Goal: Information Seeking & Learning: Learn about a topic

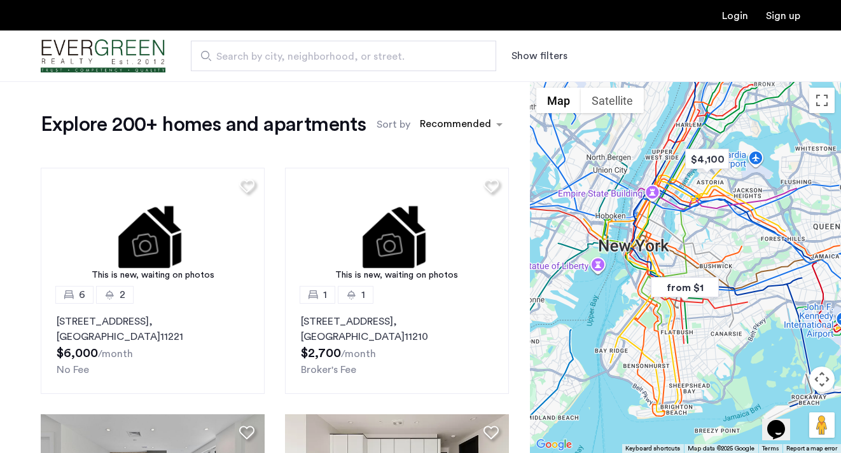
click at [537, 61] on button "Show filters" at bounding box center [539, 55] width 56 height 15
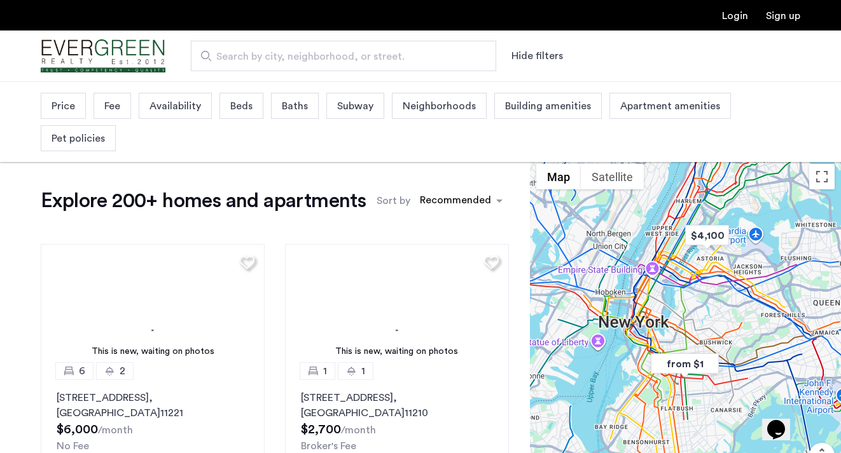
click at [230, 110] on span "Beds" at bounding box center [241, 106] width 22 height 15
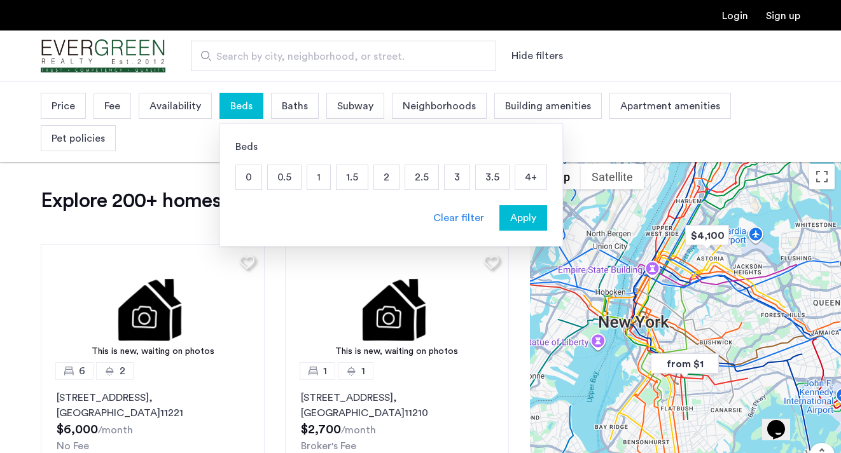
click at [313, 180] on p "1" at bounding box center [318, 177] width 23 height 24
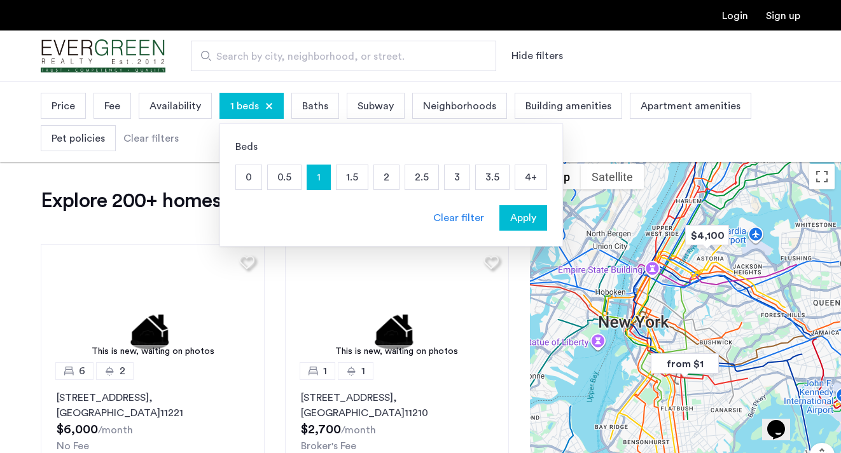
click at [521, 224] on span "Apply" at bounding box center [523, 217] width 26 height 15
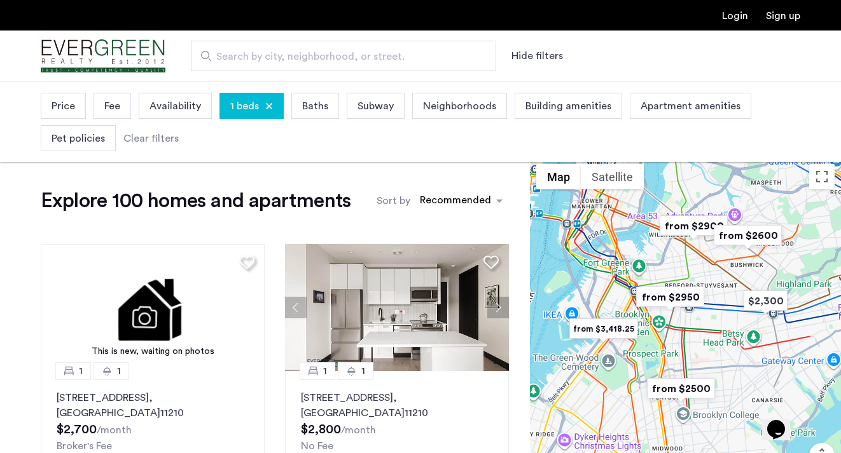
click at [64, 101] on span "Price" at bounding box center [63, 106] width 24 height 15
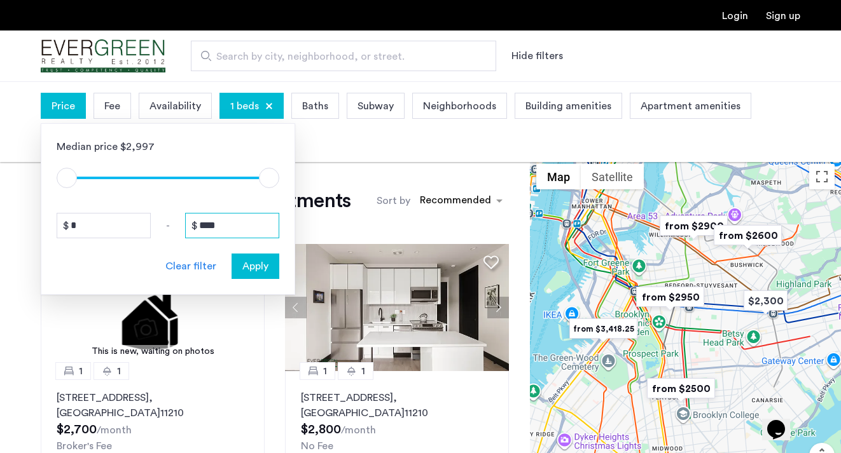
click at [247, 221] on input "****" at bounding box center [232, 225] width 94 height 25
drag, startPoint x: 247, startPoint y: 221, endPoint x: 170, endPoint y: 217, distance: 76.4
click at [170, 217] on div "* - ****" at bounding box center [168, 225] width 223 height 25
drag, startPoint x: 223, startPoint y: 232, endPoint x: 195, endPoint y: 219, distance: 31.3
click at [195, 221] on div "****" at bounding box center [232, 225] width 94 height 25
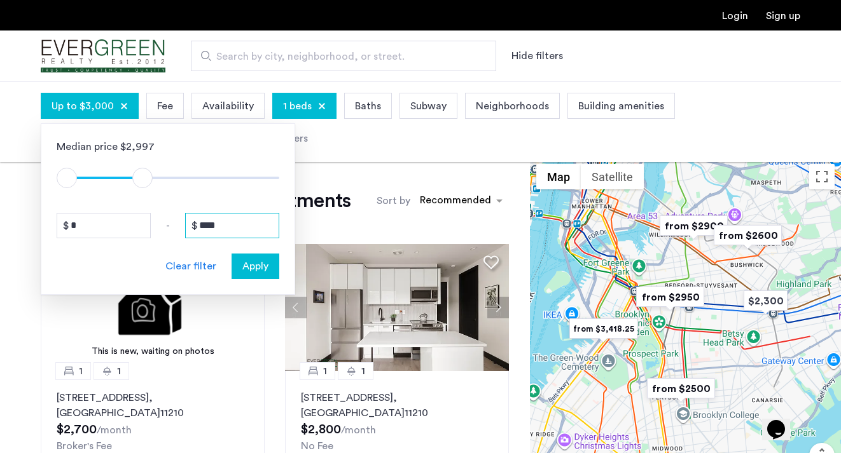
type input "****"
click at [252, 271] on span "Apply" at bounding box center [255, 266] width 26 height 15
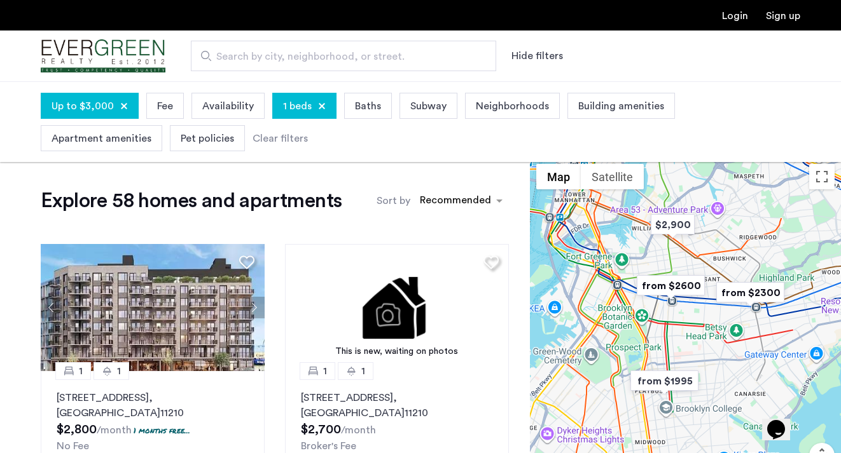
click at [302, 113] on span "1 beds" at bounding box center [297, 106] width 29 height 15
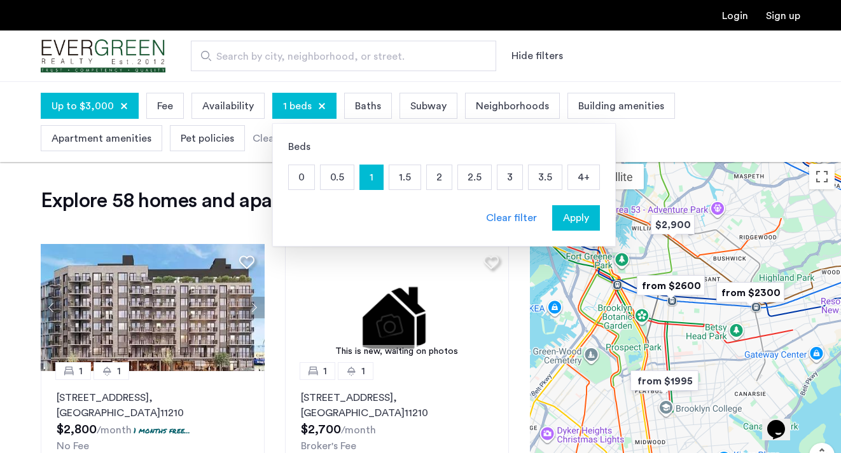
click at [330, 182] on p "0.5" at bounding box center [336, 177] width 33 height 24
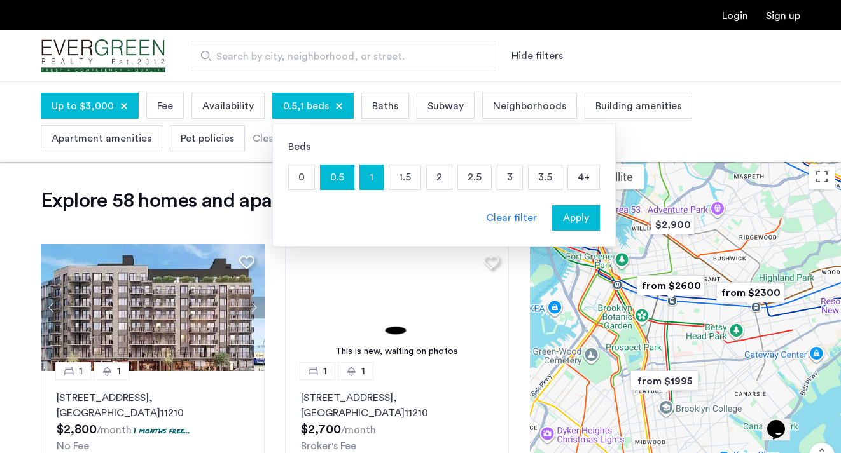
click at [306, 179] on p "0" at bounding box center [301, 177] width 25 height 24
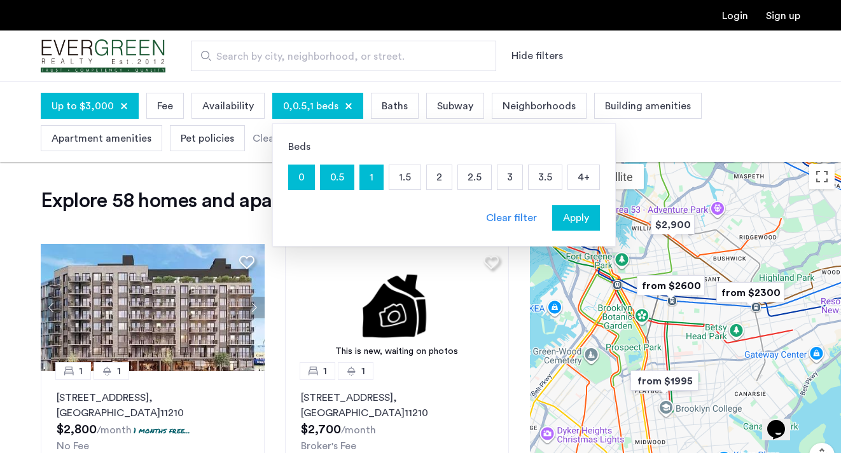
click at [577, 219] on span "Apply" at bounding box center [576, 217] width 26 height 15
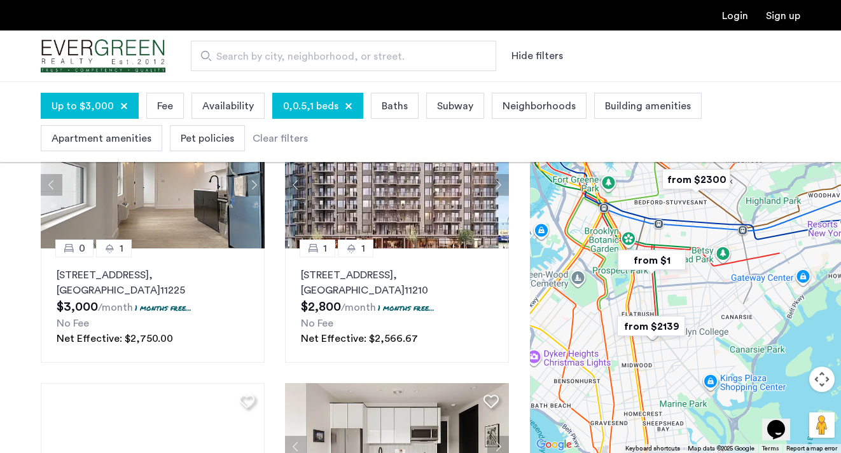
scroll to position [126, 0]
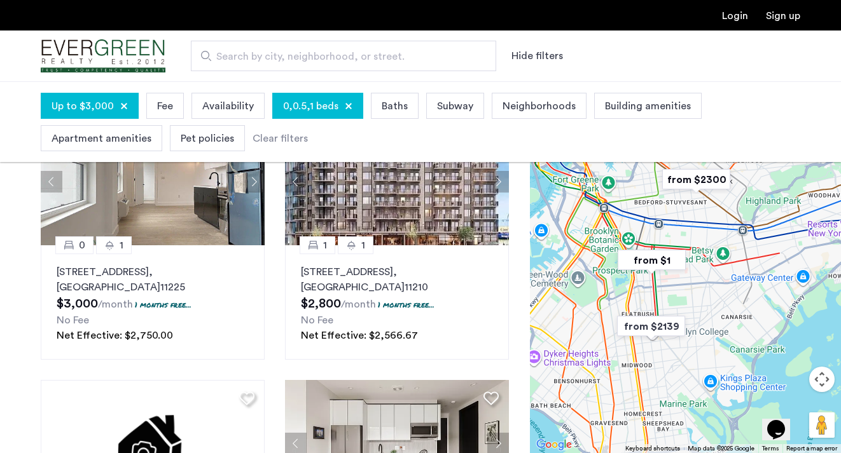
click at [664, 299] on div at bounding box center [685, 267] width 311 height 372
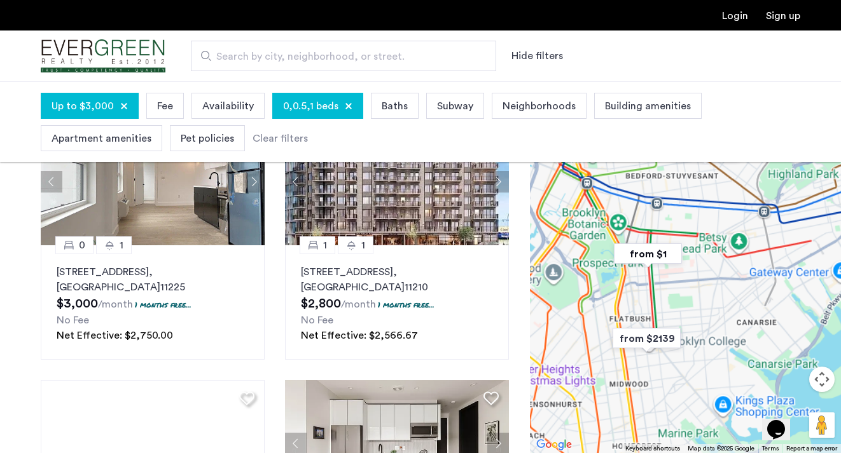
click at [664, 299] on div at bounding box center [685, 267] width 311 height 372
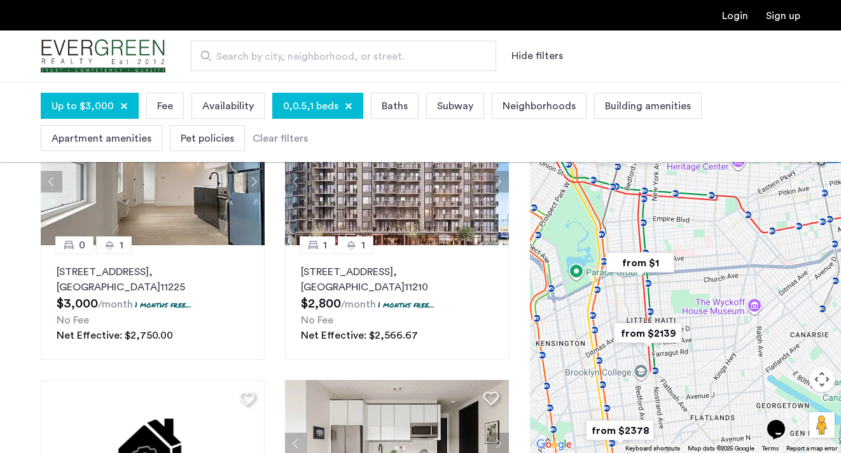
click at [656, 295] on div at bounding box center [685, 267] width 311 height 372
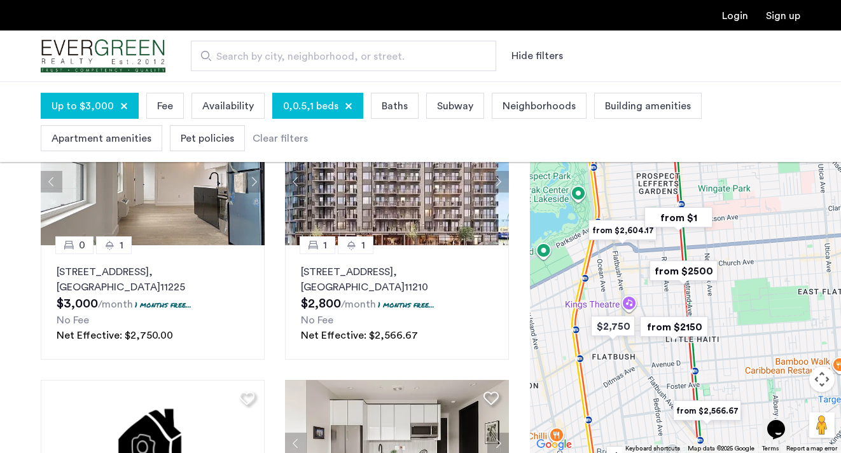
drag, startPoint x: 657, startPoint y: 296, endPoint x: 704, endPoint y: 285, distance: 48.8
click at [704, 286] on div at bounding box center [685, 267] width 311 height 372
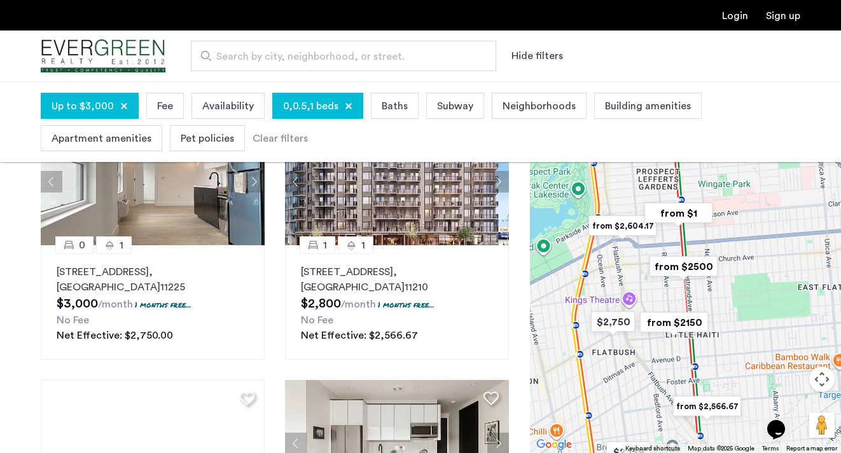
click at [649, 287] on div at bounding box center [685, 267] width 311 height 372
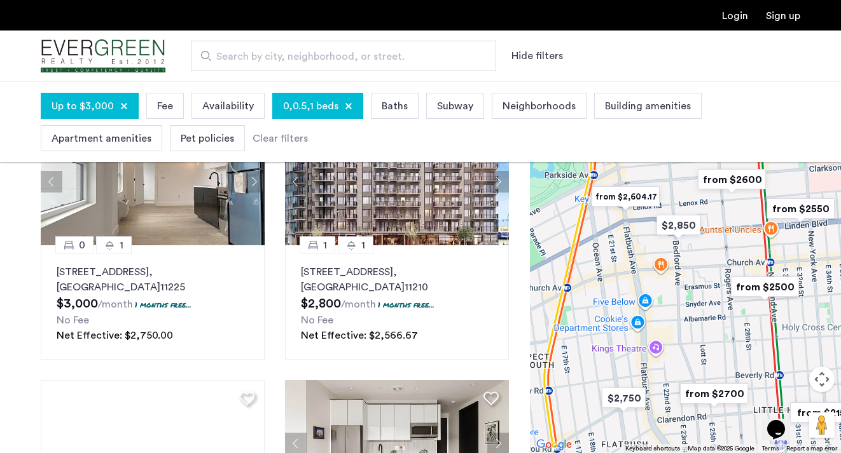
drag, startPoint x: 683, startPoint y: 311, endPoint x: 731, endPoint y: 339, distance: 54.7
click at [731, 339] on div at bounding box center [685, 267] width 311 height 372
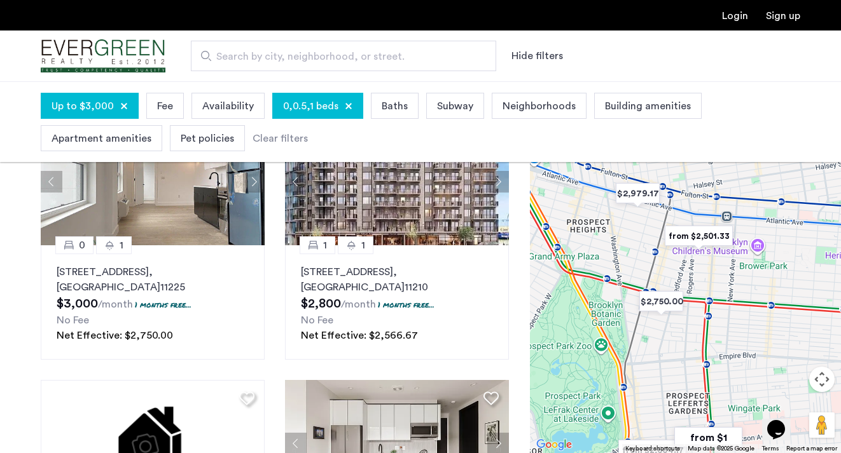
drag, startPoint x: 721, startPoint y: 232, endPoint x: 683, endPoint y: 418, distance: 190.0
click at [683, 419] on div at bounding box center [685, 267] width 311 height 372
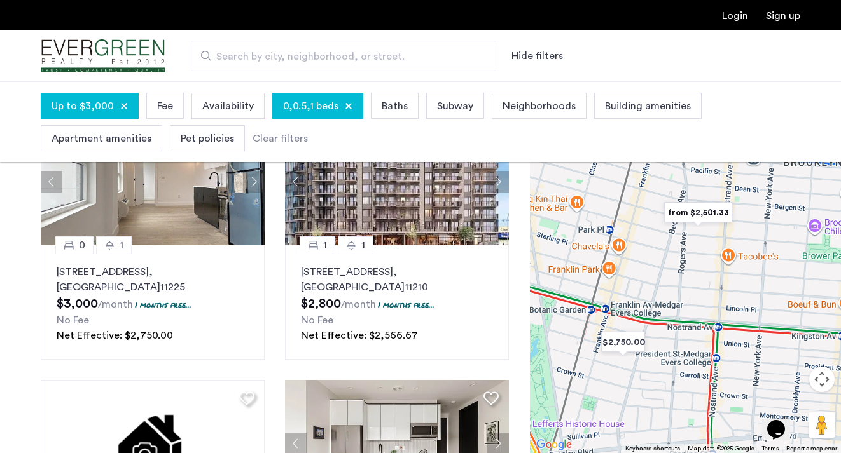
click at [700, 213] on img "from $2,501.33" at bounding box center [698, 212] width 78 height 29
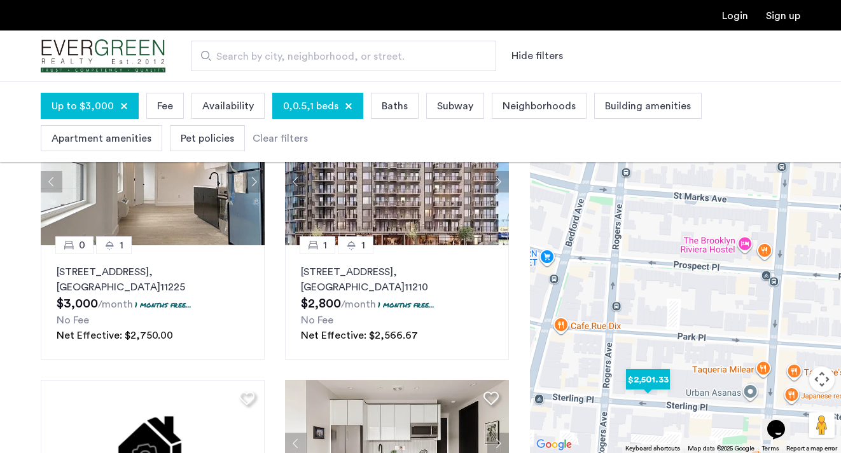
click at [634, 374] on img "$2,501.33" at bounding box center [648, 380] width 54 height 29
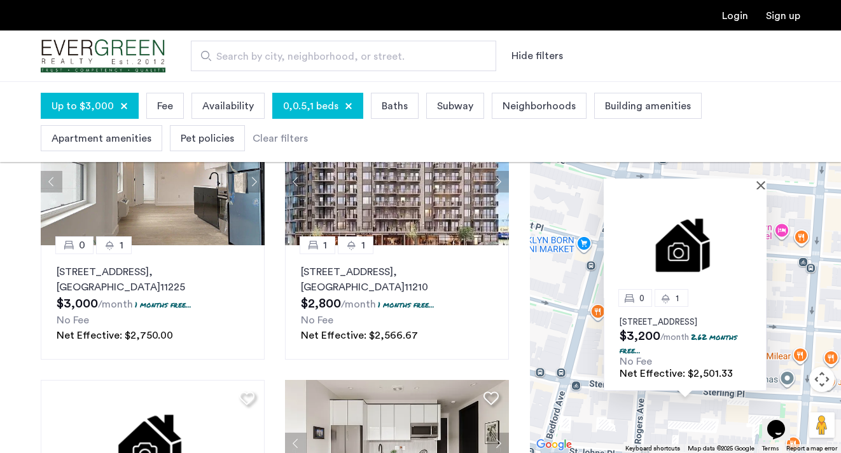
click at [670, 317] on p "[STREET_ADDRESS]" at bounding box center [684, 322] width 131 height 10
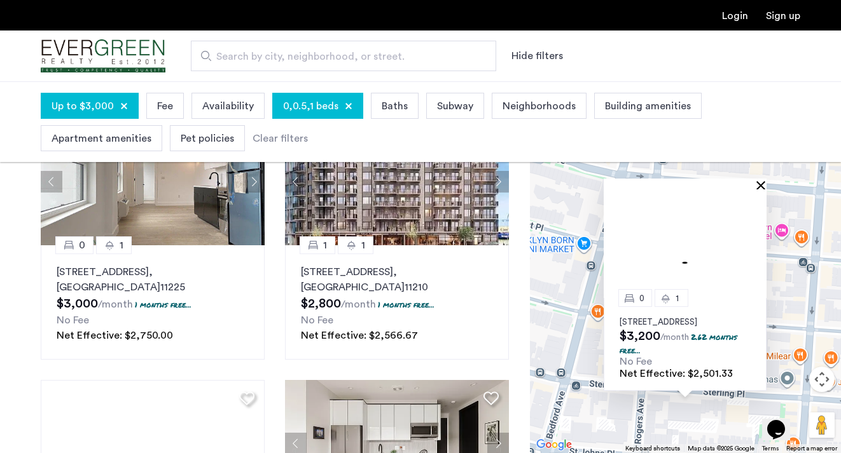
click at [764, 181] on button "Close" at bounding box center [763, 185] width 9 height 9
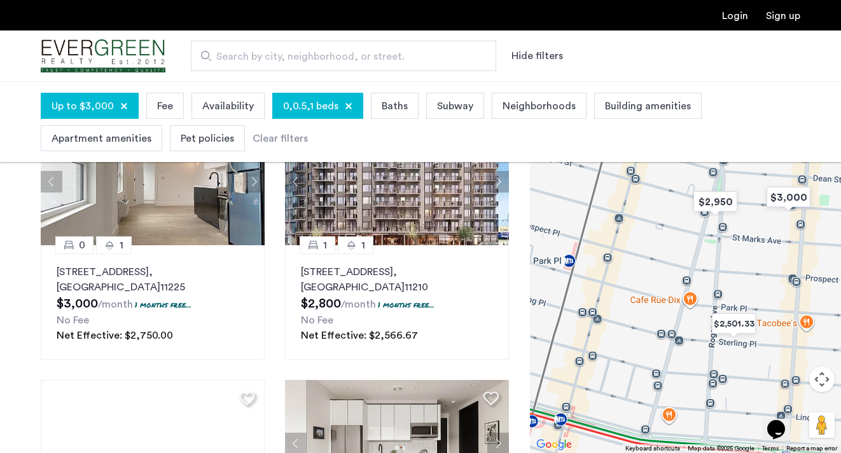
drag, startPoint x: 720, startPoint y: 254, endPoint x: 746, endPoint y: 265, distance: 27.9
click at [746, 266] on div at bounding box center [685, 267] width 311 height 372
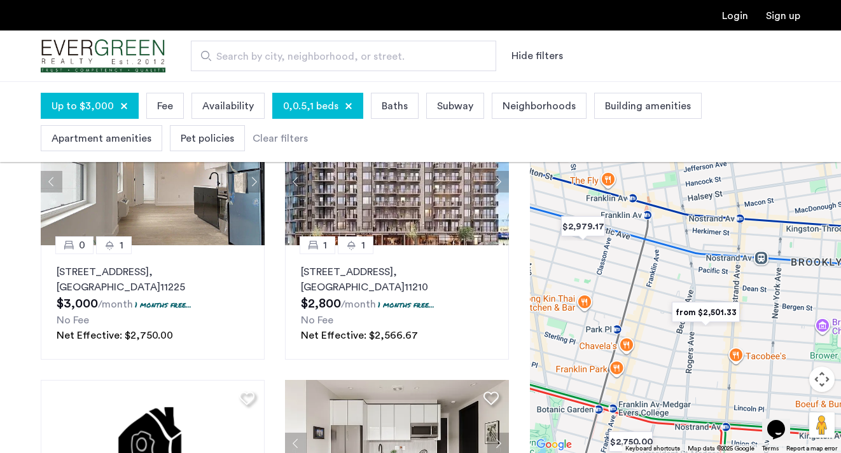
drag, startPoint x: 725, startPoint y: 296, endPoint x: 681, endPoint y: 357, distance: 76.1
click at [681, 357] on div at bounding box center [685, 267] width 311 height 372
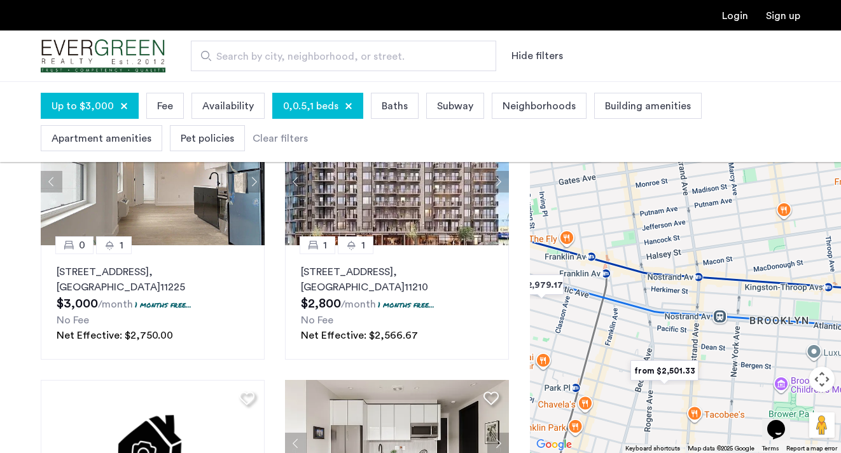
drag, startPoint x: 770, startPoint y: 307, endPoint x: 732, endPoint y: 360, distance: 65.3
click at [732, 361] on div at bounding box center [685, 267] width 311 height 372
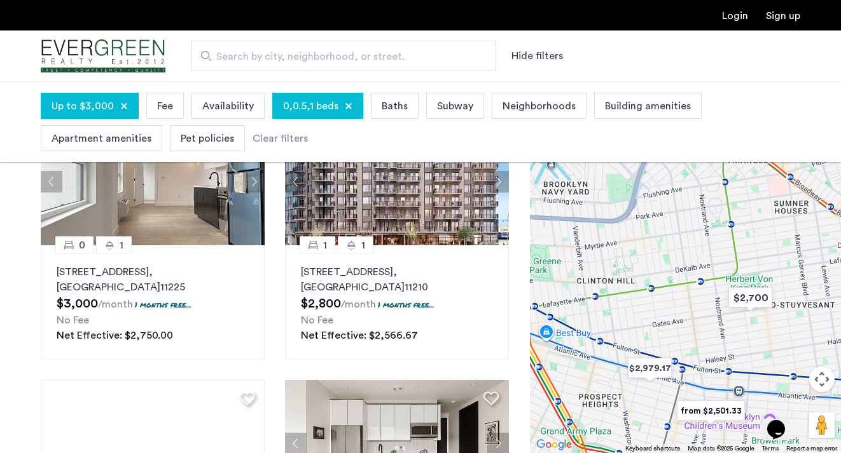
drag, startPoint x: 756, startPoint y: 294, endPoint x: 769, endPoint y: 348, distance: 55.7
click at [769, 348] on div at bounding box center [685, 267] width 311 height 372
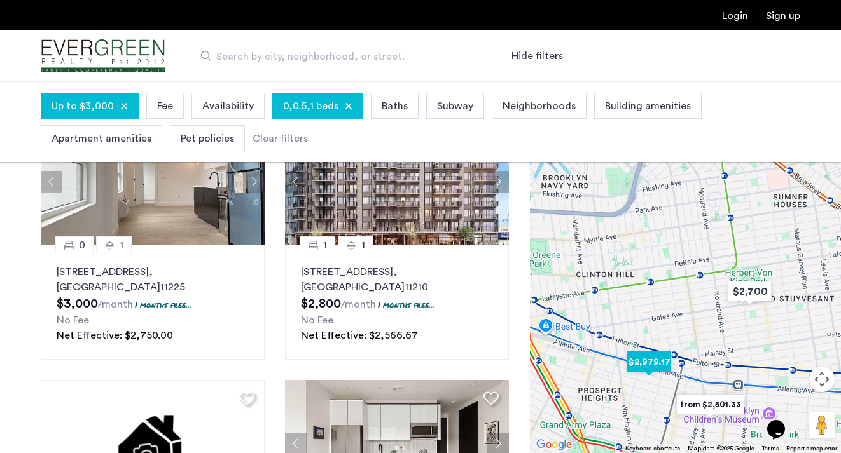
click at [659, 361] on img "$2,979.17" at bounding box center [649, 362] width 54 height 29
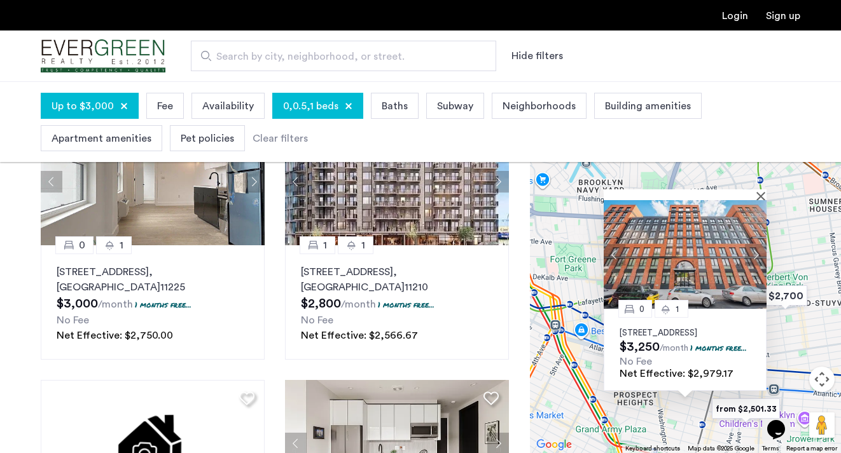
click at [759, 189] on div at bounding box center [684, 194] width 163 height 11
click at [764, 191] on button "Close" at bounding box center [763, 195] width 9 height 9
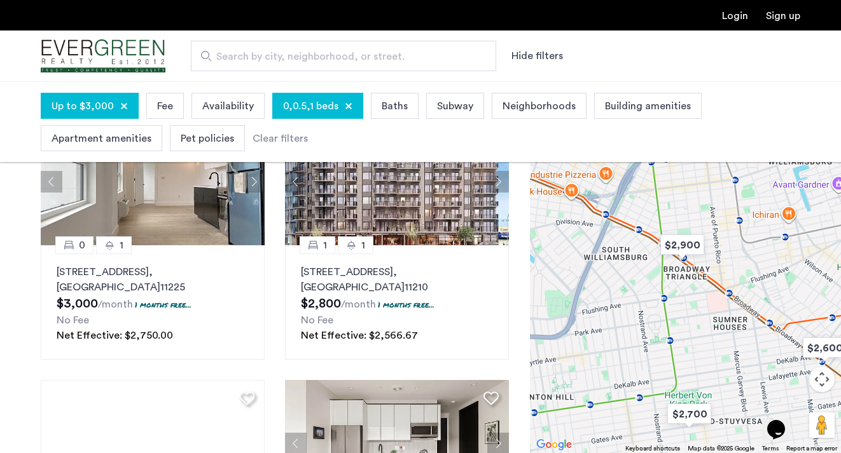
drag, startPoint x: 788, startPoint y: 221, endPoint x: 689, endPoint y: 337, distance: 152.0
click at [689, 338] on div at bounding box center [685, 267] width 311 height 372
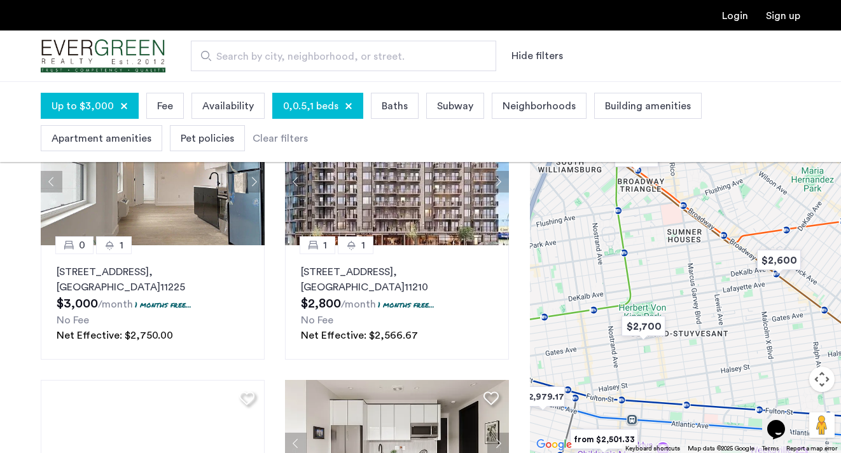
drag, startPoint x: 729, startPoint y: 327, endPoint x: 686, endPoint y: 244, distance: 93.6
click at [686, 244] on div at bounding box center [685, 267] width 311 height 372
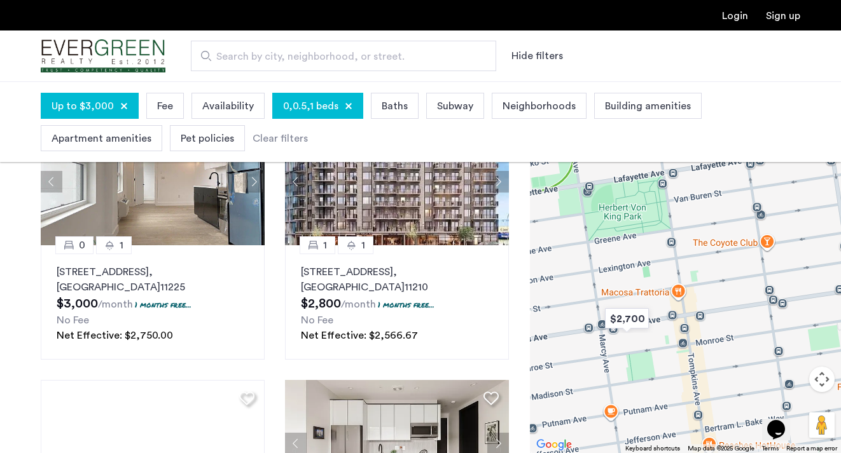
drag, startPoint x: 675, startPoint y: 366, endPoint x: 675, endPoint y: 292, distance: 73.1
click at [675, 292] on div at bounding box center [685, 267] width 311 height 372
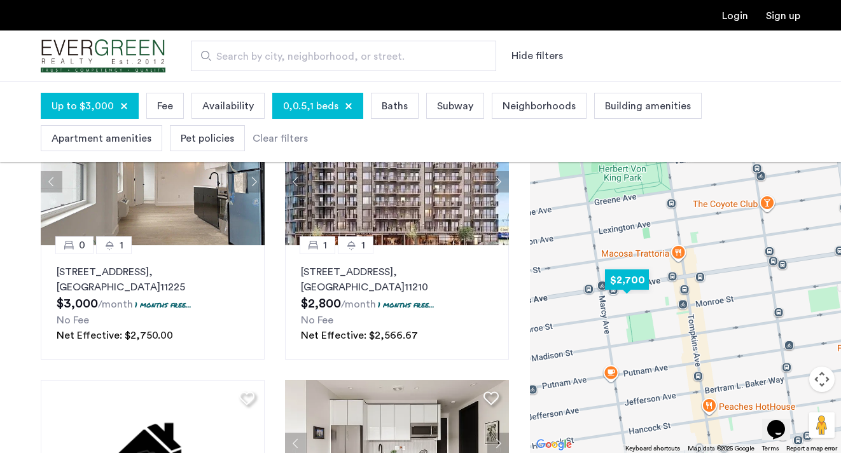
click at [635, 278] on img "$2,700" at bounding box center [627, 280] width 54 height 29
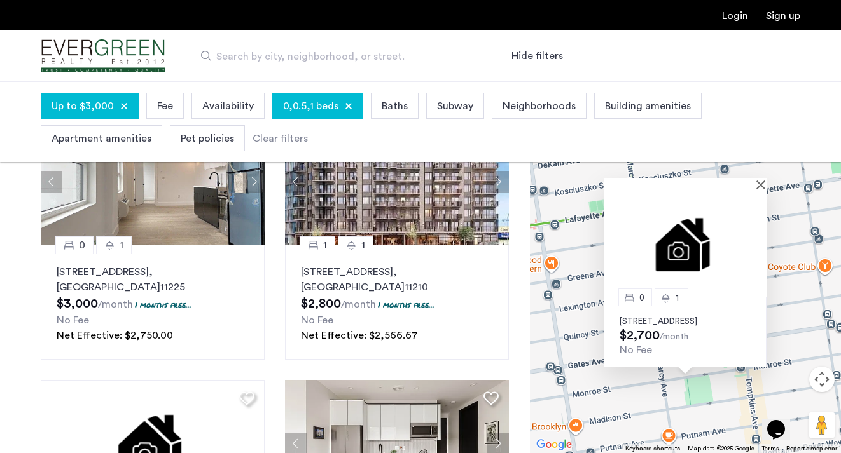
click at [669, 317] on p "[STREET_ADDRESS]" at bounding box center [684, 322] width 131 height 10
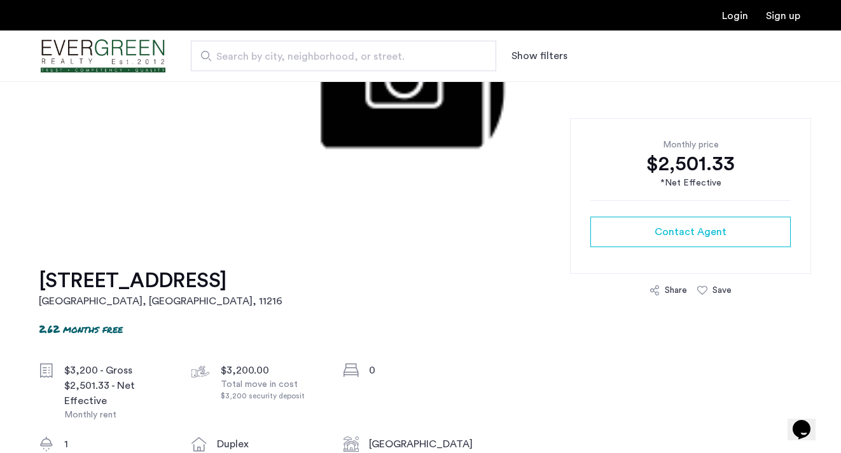
scroll to position [224, 0]
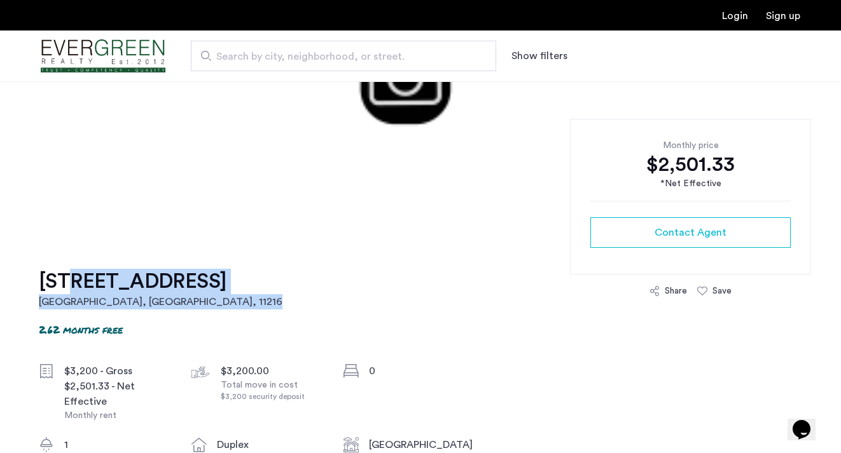
drag, startPoint x: 293, startPoint y: 273, endPoint x: 54, endPoint y: 280, distance: 239.2
click at [54, 280] on h1 "791 Sterling Place, Unit 5C" at bounding box center [161, 281] width 244 height 25
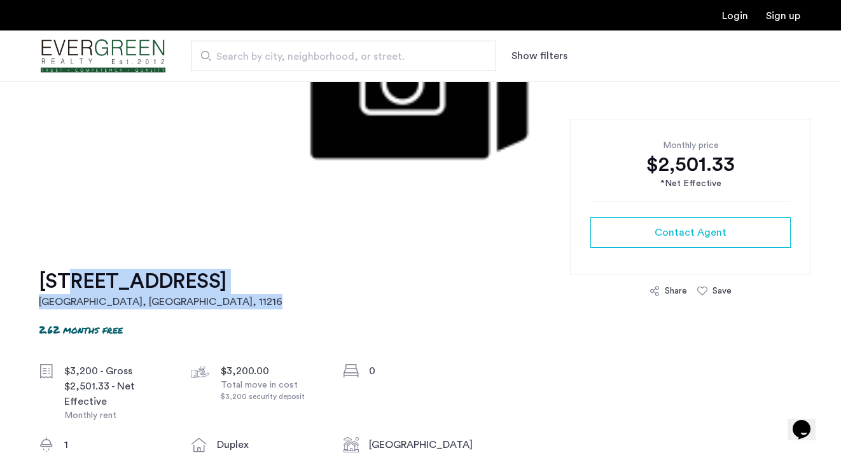
click at [221, 280] on h1 "791 Sterling Place, Unit 5C" at bounding box center [161, 281] width 244 height 25
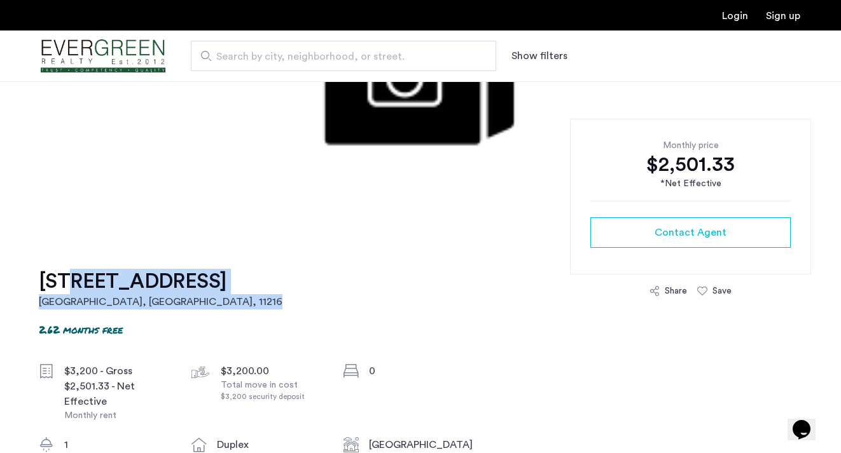
click at [261, 275] on h1 "791 Sterling Place, Unit 5C" at bounding box center [161, 281] width 244 height 25
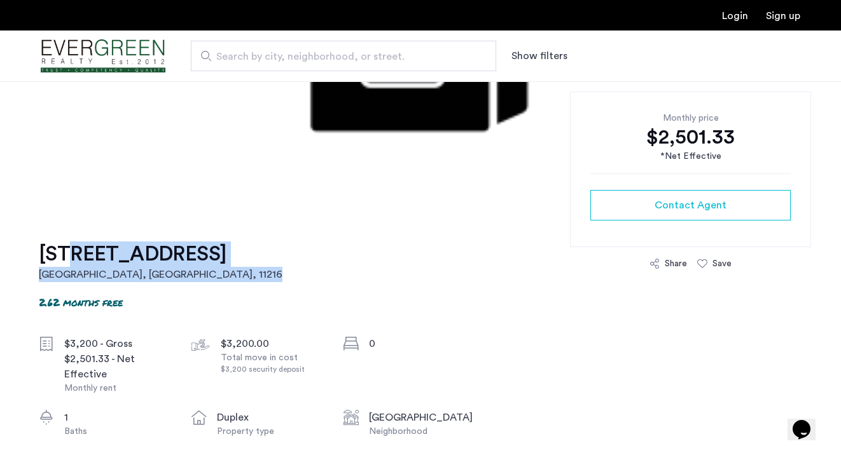
scroll to position [254, 0]
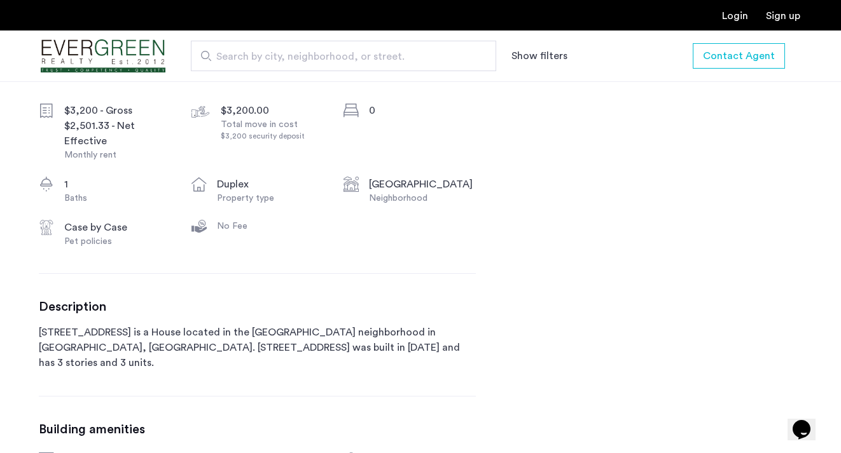
scroll to position [488, 0]
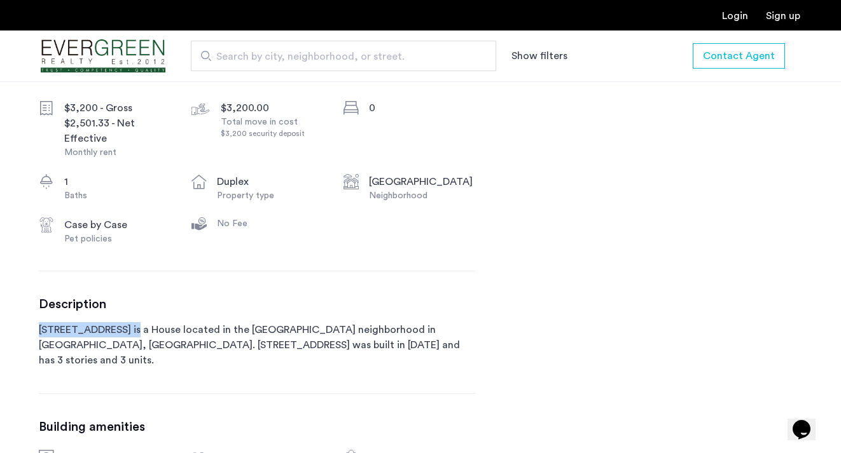
drag, startPoint x: 40, startPoint y: 332, endPoint x: 121, endPoint y: 333, distance: 81.4
click at [121, 333] on p "791 Sterling Place is a House located in the Crown Heights neighborhood in Broo…" at bounding box center [257, 345] width 437 height 46
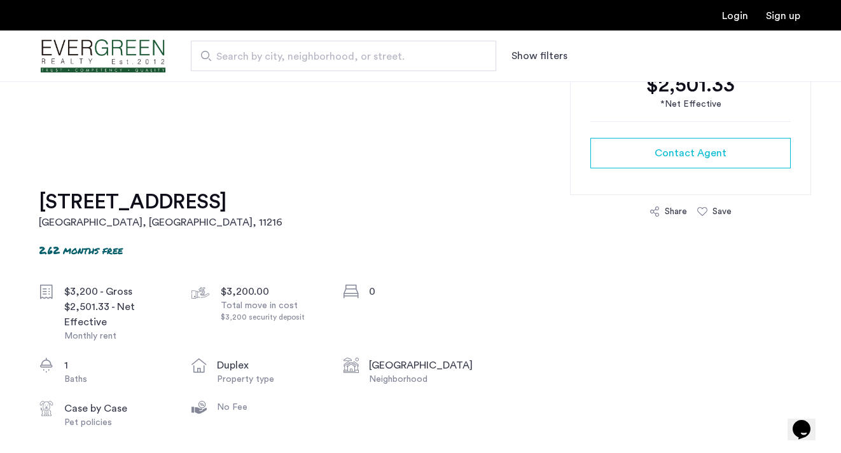
scroll to position [305, 0]
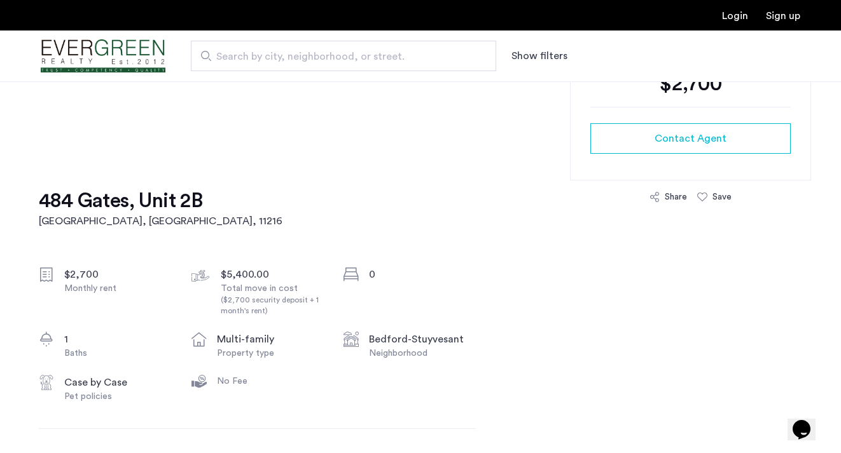
scroll to position [306, 0]
click at [195, 233] on div "484 Gates, Unit 2B Brooklyn, NY , 11216 $2,700 Monthly rent $5,400.00 Total mov…" at bounding box center [257, 428] width 437 height 542
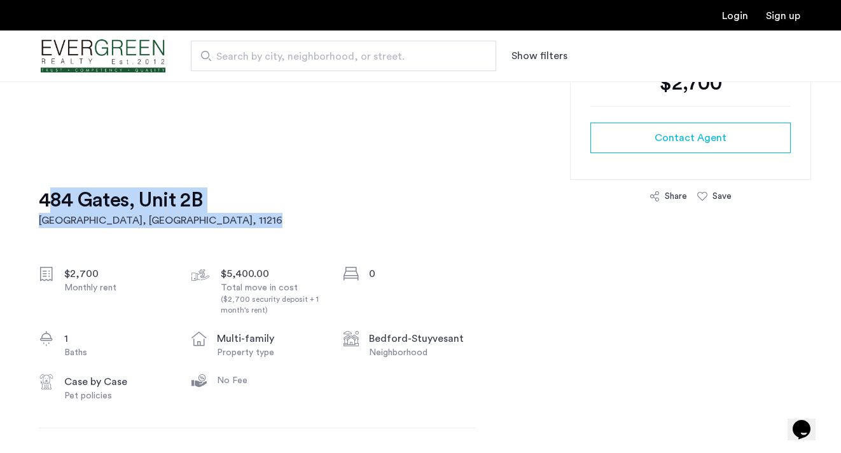
drag, startPoint x: 245, startPoint y: 195, endPoint x: 40, endPoint y: 196, distance: 204.7
click at [40, 196] on div "484 Gates, Unit 2B Brooklyn, NY , 11216 $2,700 Monthly rent $5,400.00 Total mov…" at bounding box center [257, 428] width 437 height 542
click at [40, 196] on h1 "484 Gates, Unit 2B" at bounding box center [161, 200] width 244 height 25
